Goal: Task Accomplishment & Management: Use online tool/utility

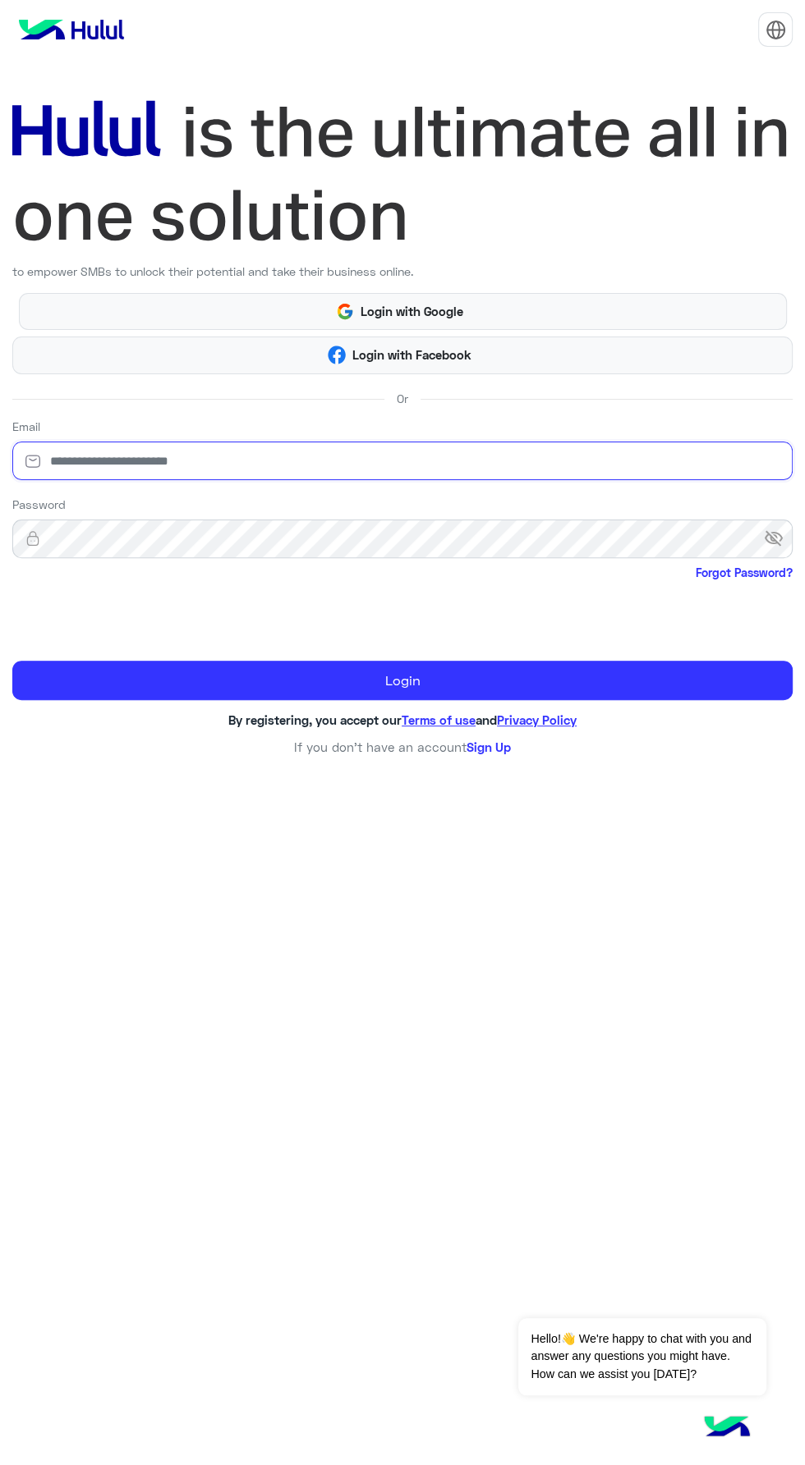
click at [164, 461] on input "email" at bounding box center [402, 461] width 780 height 39
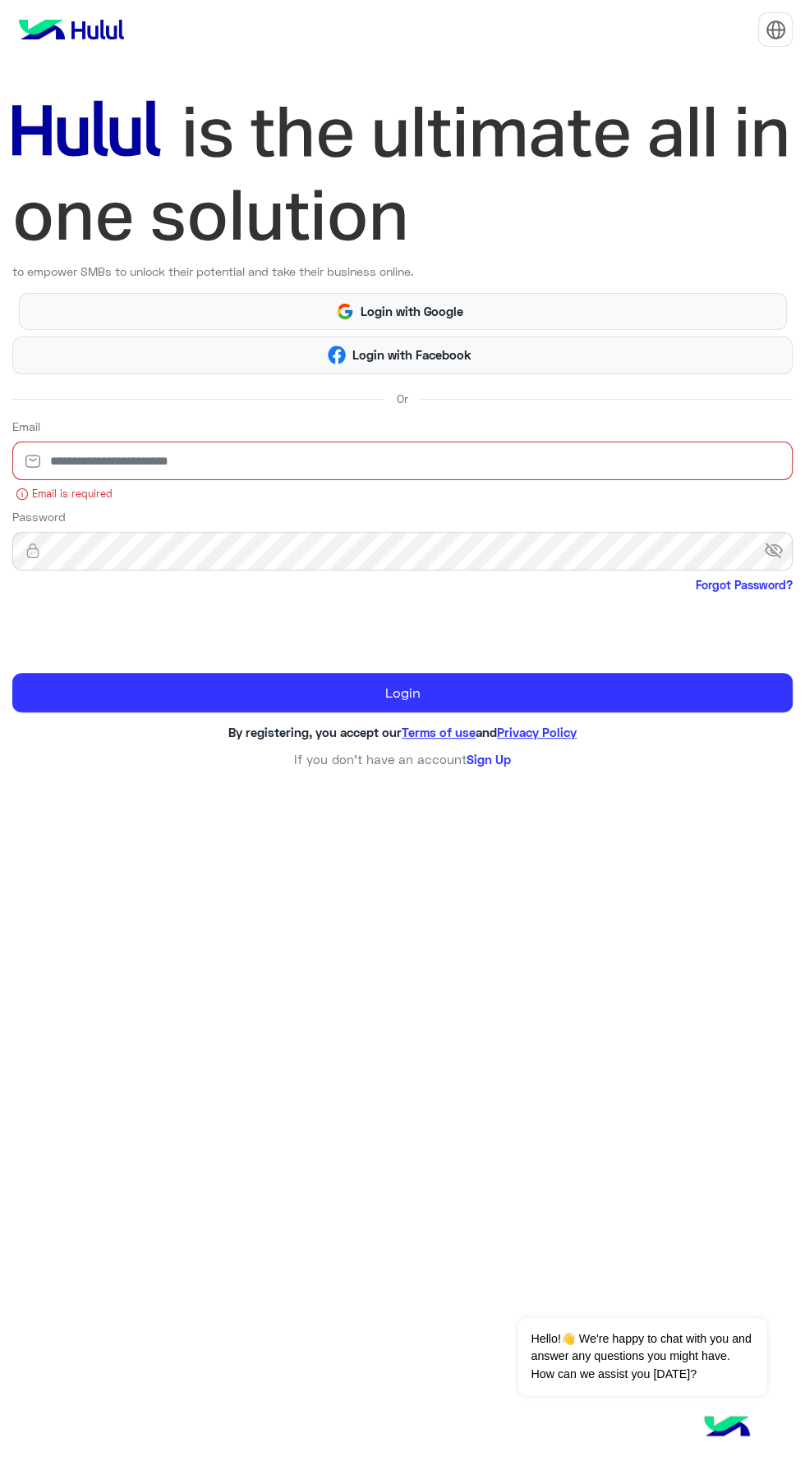
type input "**********"
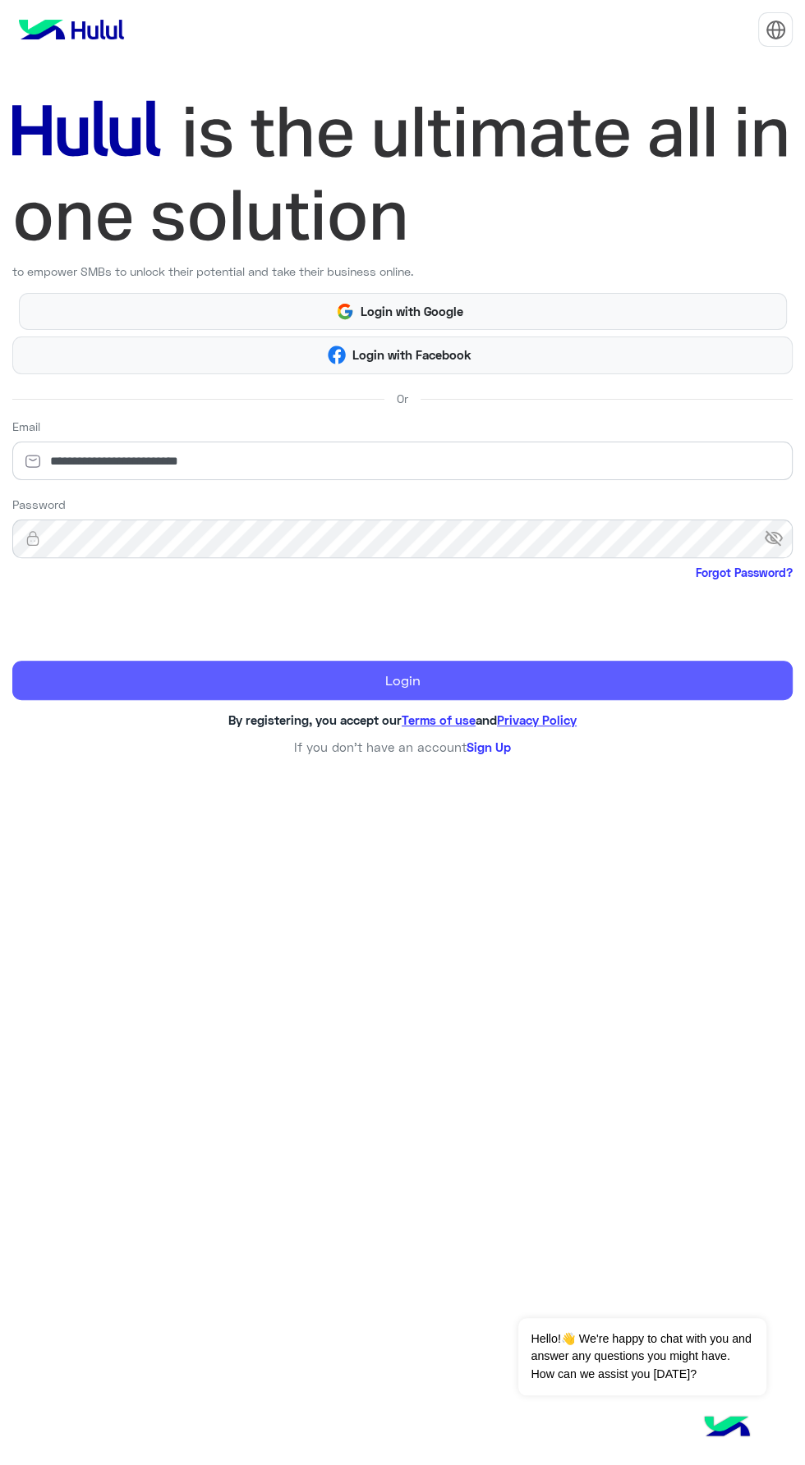
click at [152, 690] on button "Login" at bounding box center [402, 680] width 780 height 39
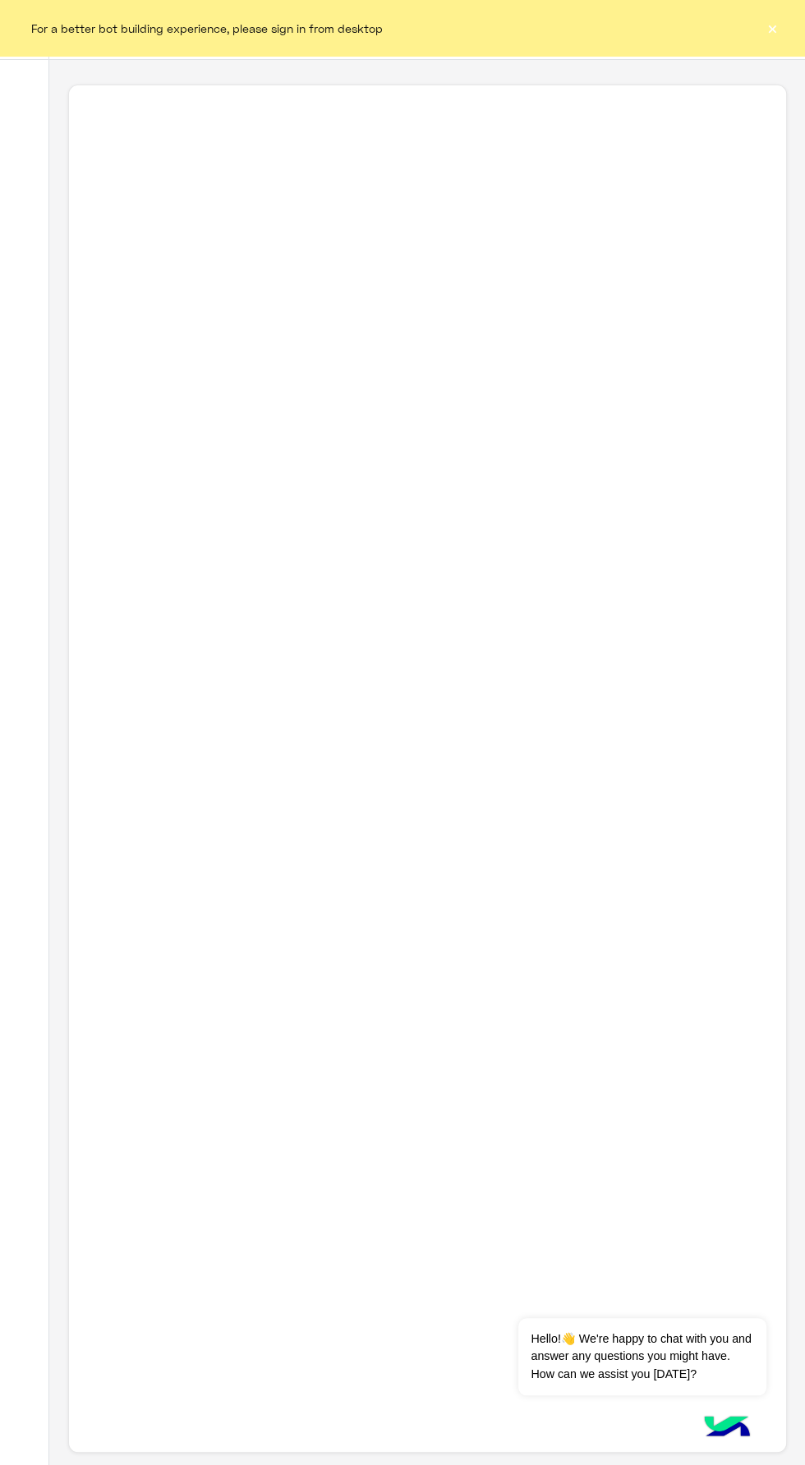
click at [772, 29] on button "×" at bounding box center [771, 28] width 16 height 16
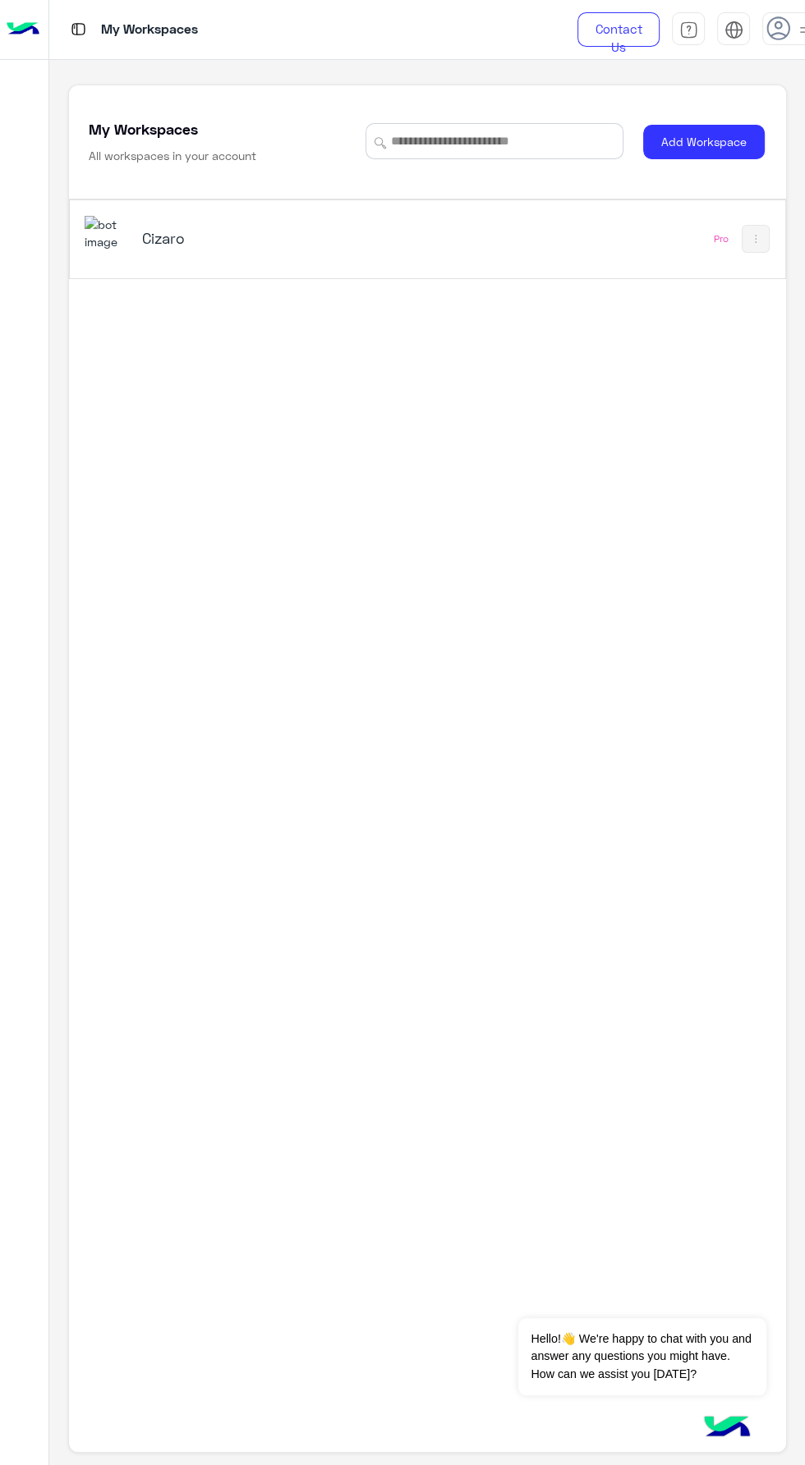
click at [379, 269] on div "Cizaro Pro" at bounding box center [427, 239] width 715 height 78
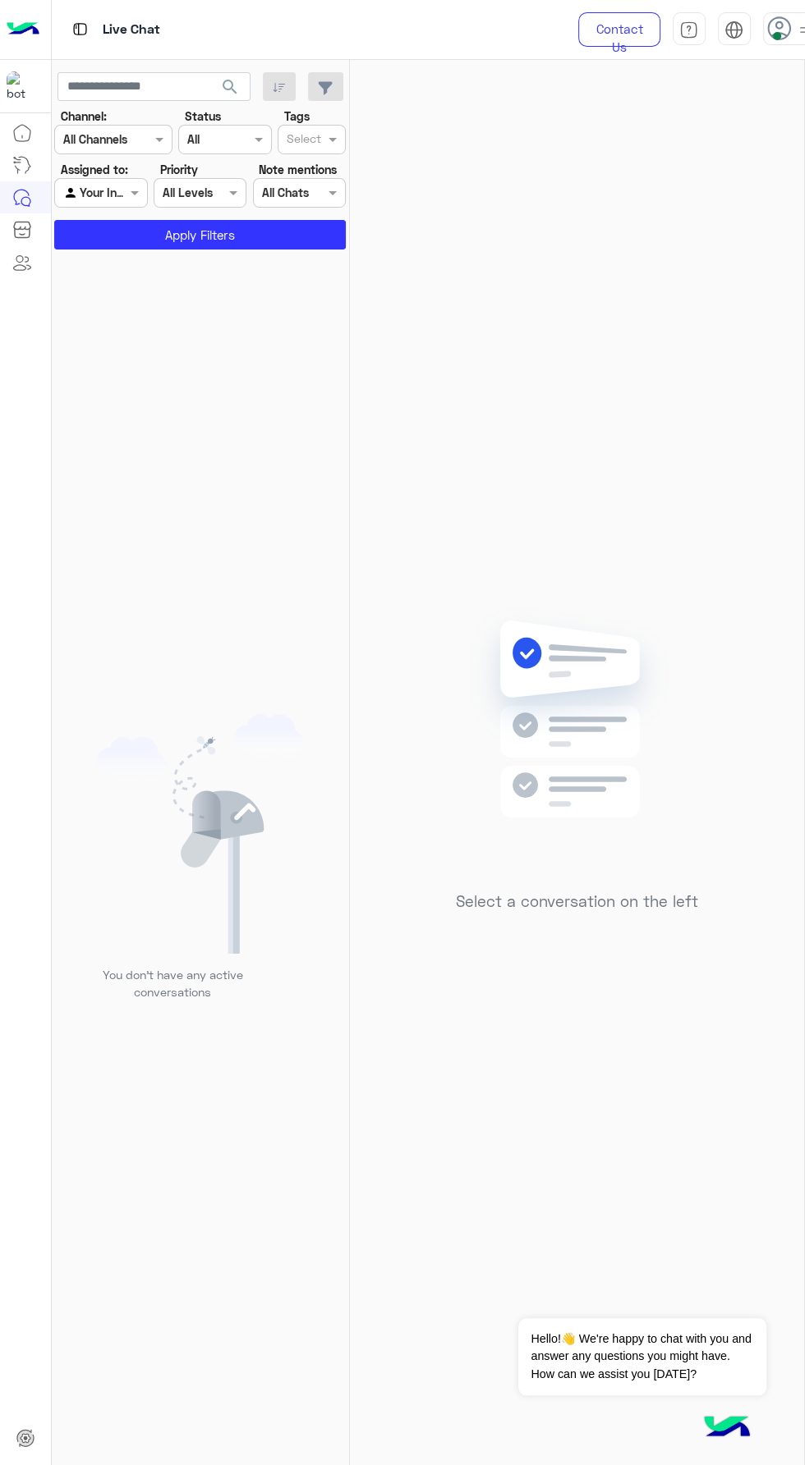
click at [776, 35] on span at bounding box center [776, 36] width 8 height 8
